Goal: Task Accomplishment & Management: Use online tool/utility

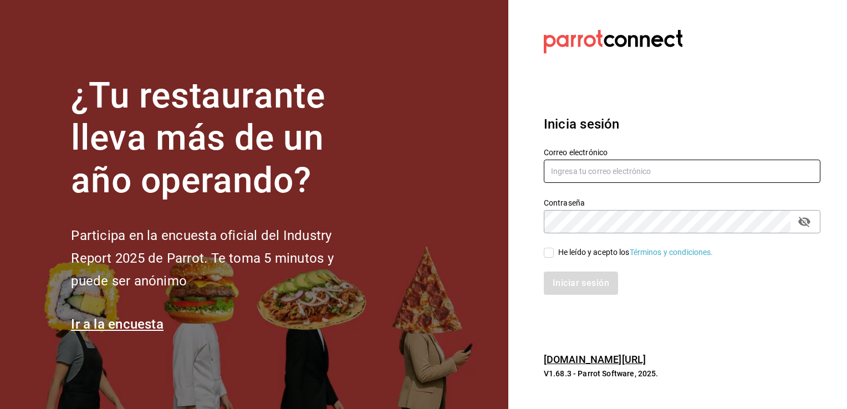
type input "[EMAIL_ADDRESS][DOMAIN_NAME]"
click at [551, 253] on input "He leído y acepto los Términos y condiciones." at bounding box center [549, 253] width 10 height 10
checkbox input "true"
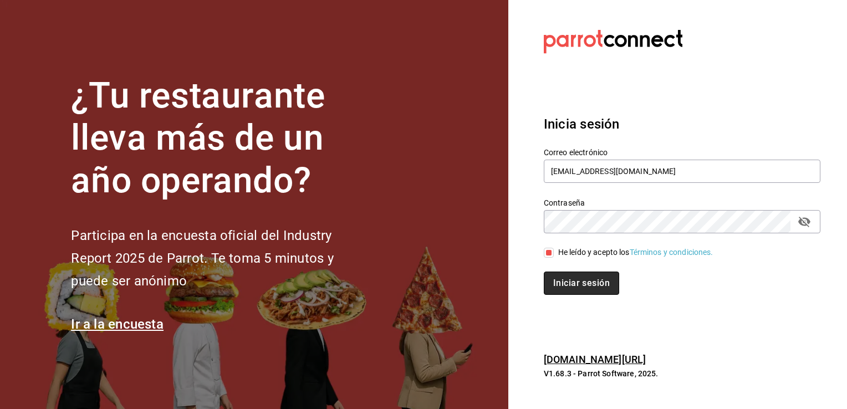
click at [570, 278] on button "Iniciar sesión" at bounding box center [581, 283] width 75 height 23
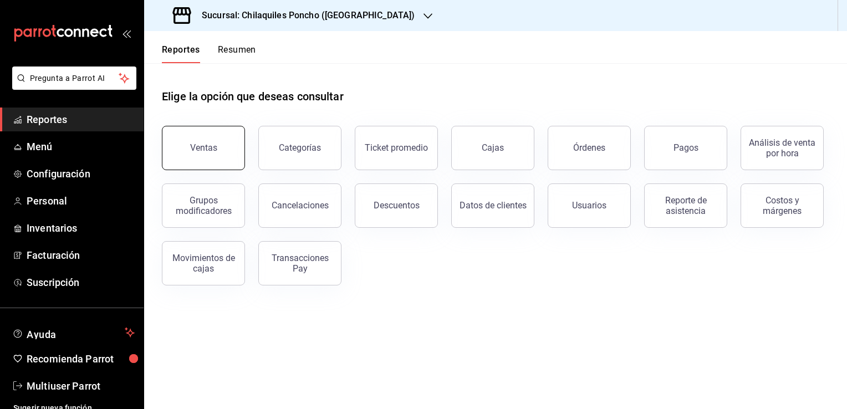
click at [209, 150] on div "Ventas" at bounding box center [203, 147] width 27 height 11
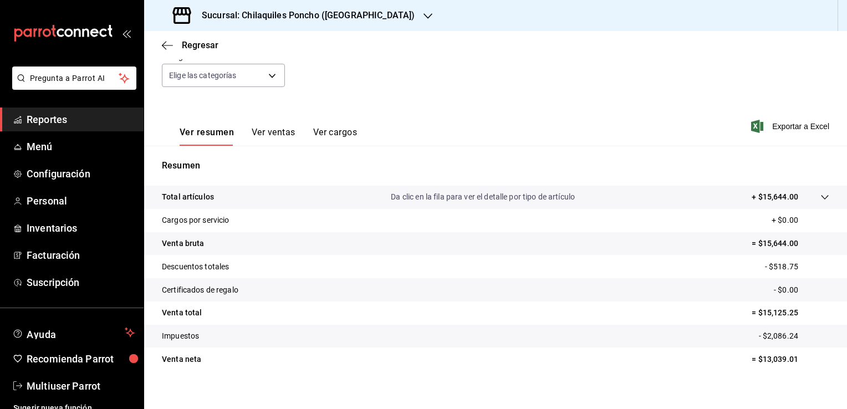
scroll to position [80, 0]
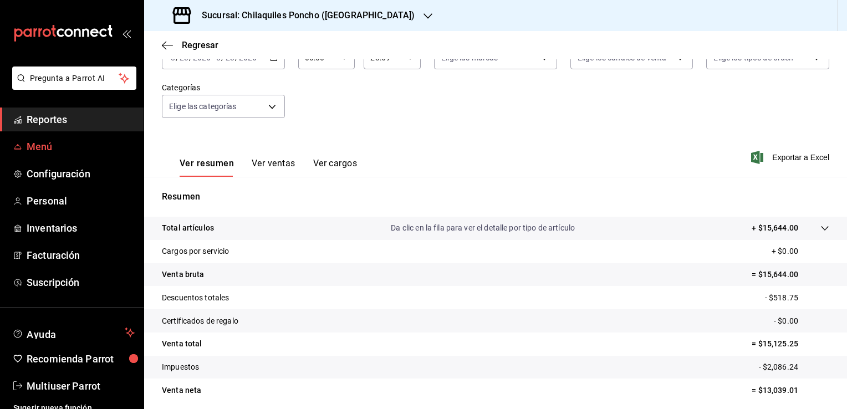
click at [57, 150] on span "Menú" at bounding box center [81, 146] width 108 height 15
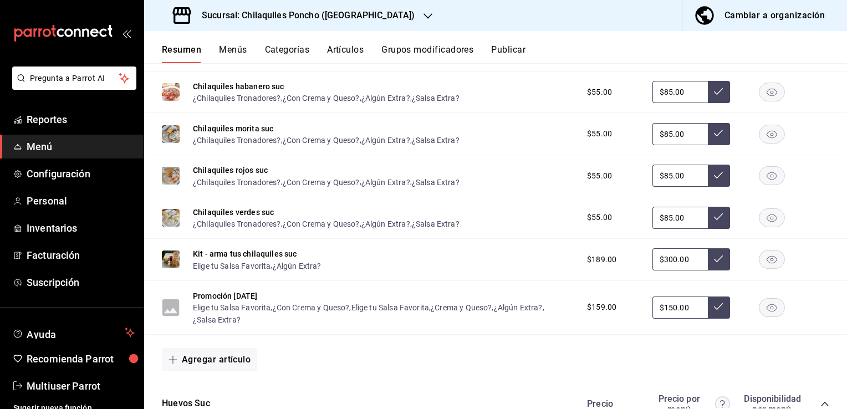
scroll to position [310, 0]
